Goal: Navigation & Orientation: Go to known website

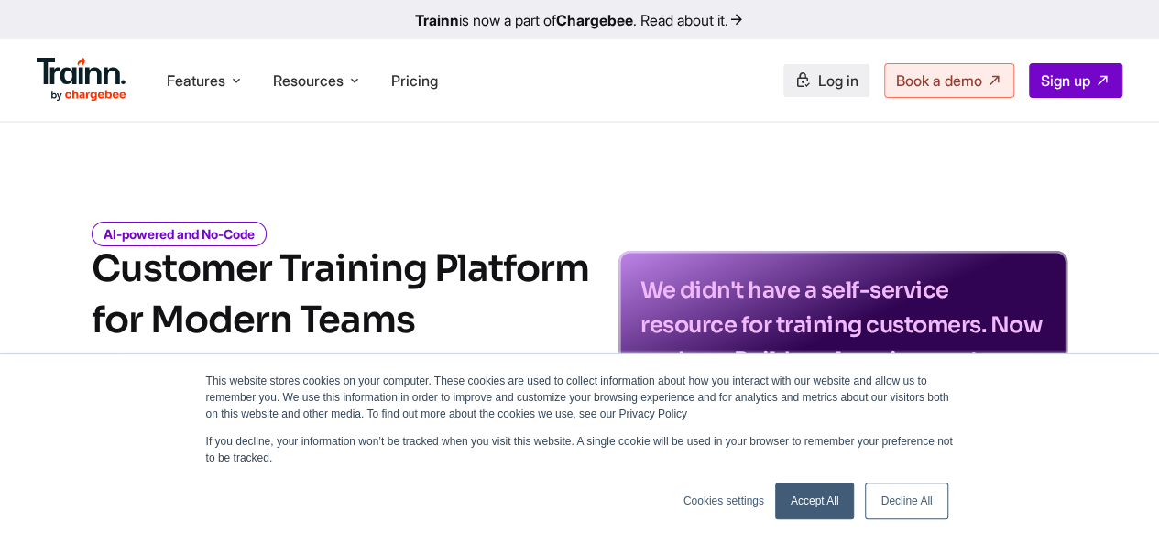
click at [837, 73] on span "Log in" at bounding box center [838, 80] width 40 height 18
drag, startPoint x: 96, startPoint y: 145, endPoint x: 86, endPoint y: 153, distance: 13.0
click at [103, 366] on div "This website stores cookies on your computer. These cookies are used to collect…" at bounding box center [579, 449] width 1159 height 190
click at [824, 87] on span "Log in" at bounding box center [838, 80] width 40 height 18
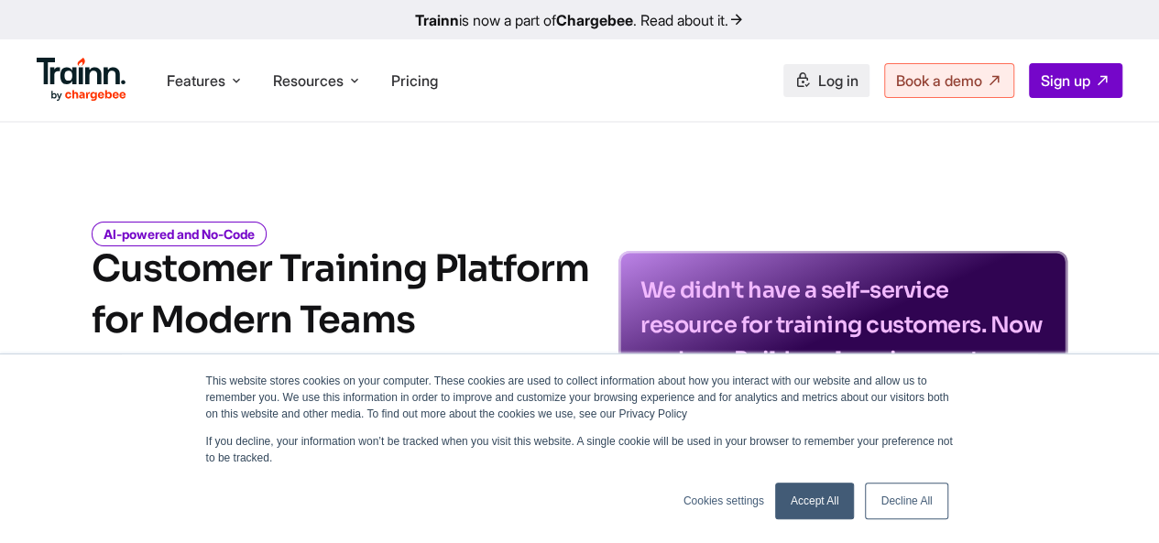
click at [825, 70] on link "Log in" at bounding box center [826, 80] width 86 height 33
click at [846, 86] on span "Log in" at bounding box center [838, 80] width 40 height 18
click at [825, 81] on span "Log in" at bounding box center [838, 80] width 40 height 18
